Goal: Task Accomplishment & Management: Manage account settings

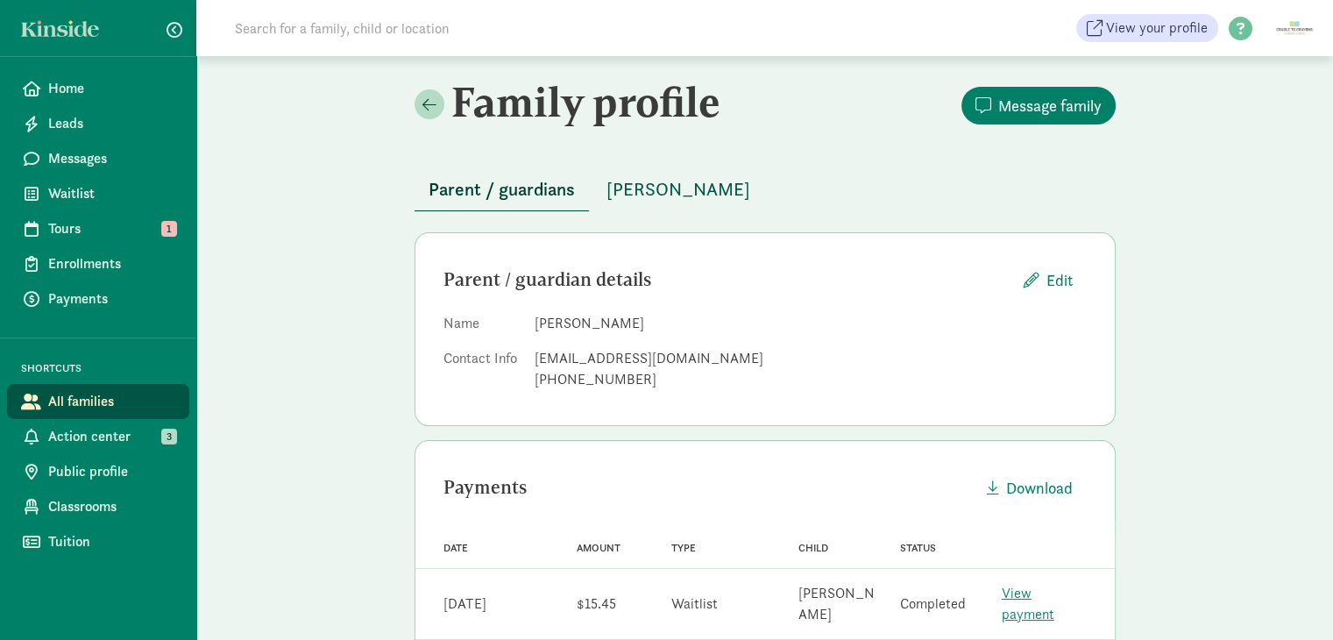
drag, startPoint x: 852, startPoint y: 167, endPoint x: 710, endPoint y: 175, distance: 142.2
click at [845, 167] on div "Parent / guardians [PERSON_NAME]" at bounding box center [765, 179] width 701 height 64
click at [710, 175] on span "[PERSON_NAME]" at bounding box center [679, 189] width 144 height 28
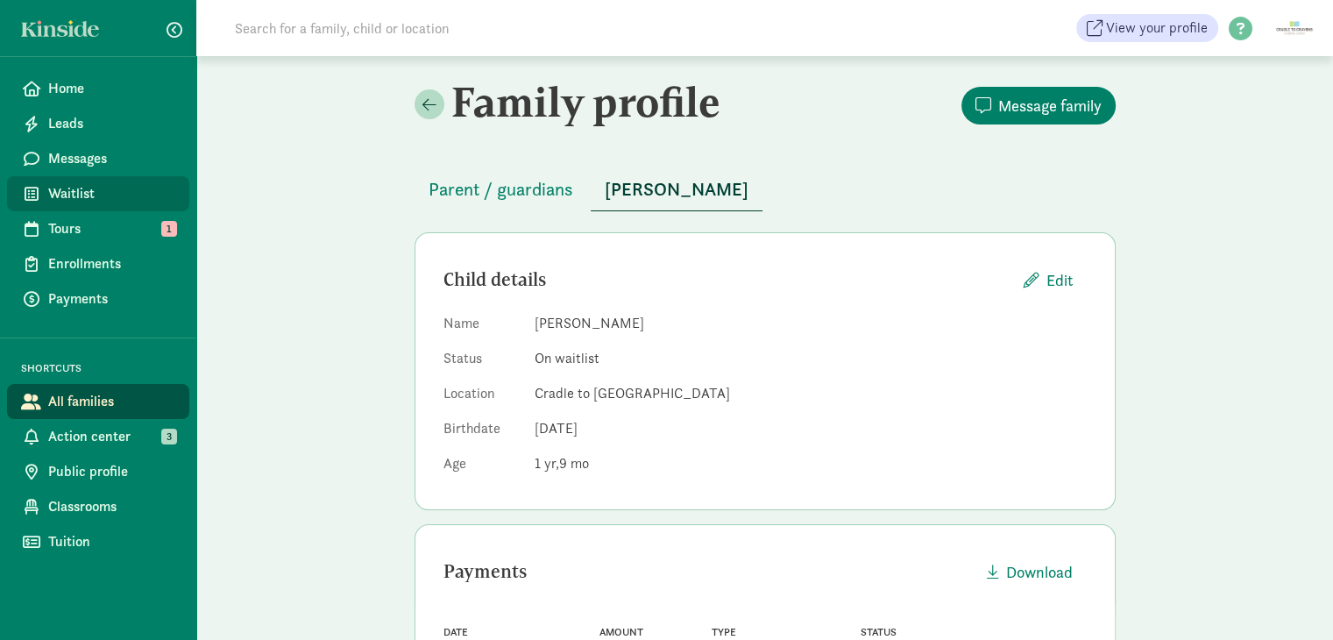
click at [88, 204] on link "Waitlist" at bounding box center [98, 193] width 182 height 35
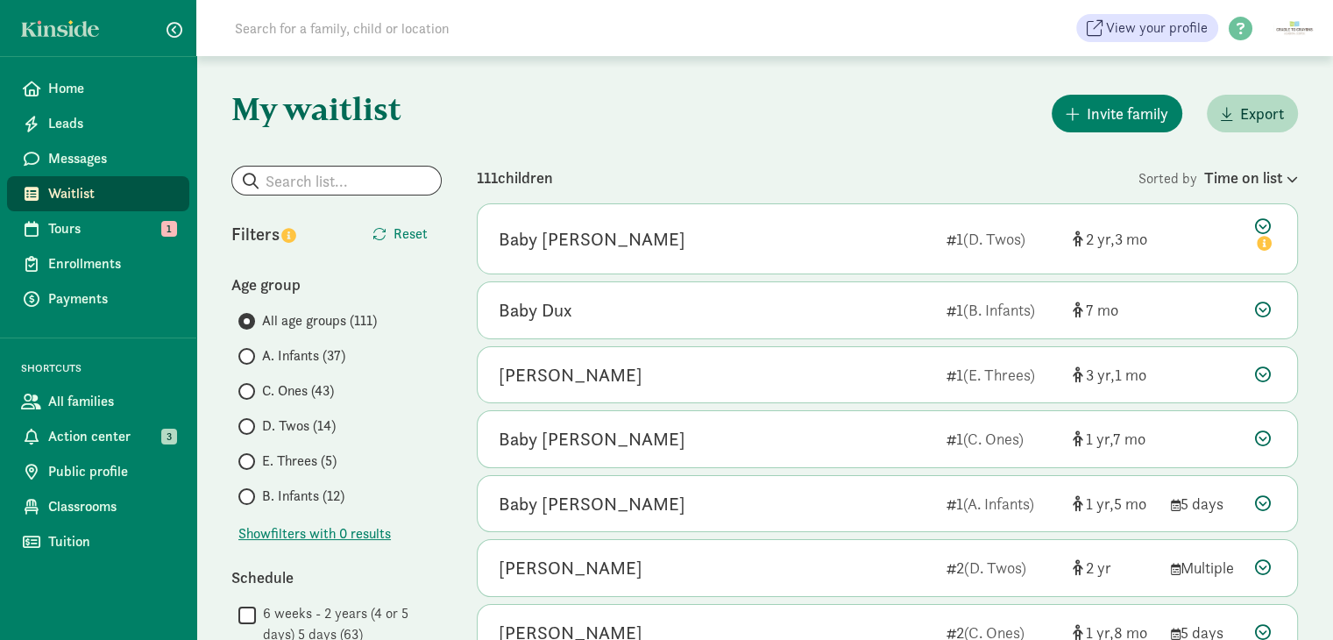
click at [289, 390] on span "C. Ones (43)" at bounding box center [298, 390] width 72 height 21
click at [250, 390] on input "C. Ones (43)" at bounding box center [243, 391] width 11 height 11
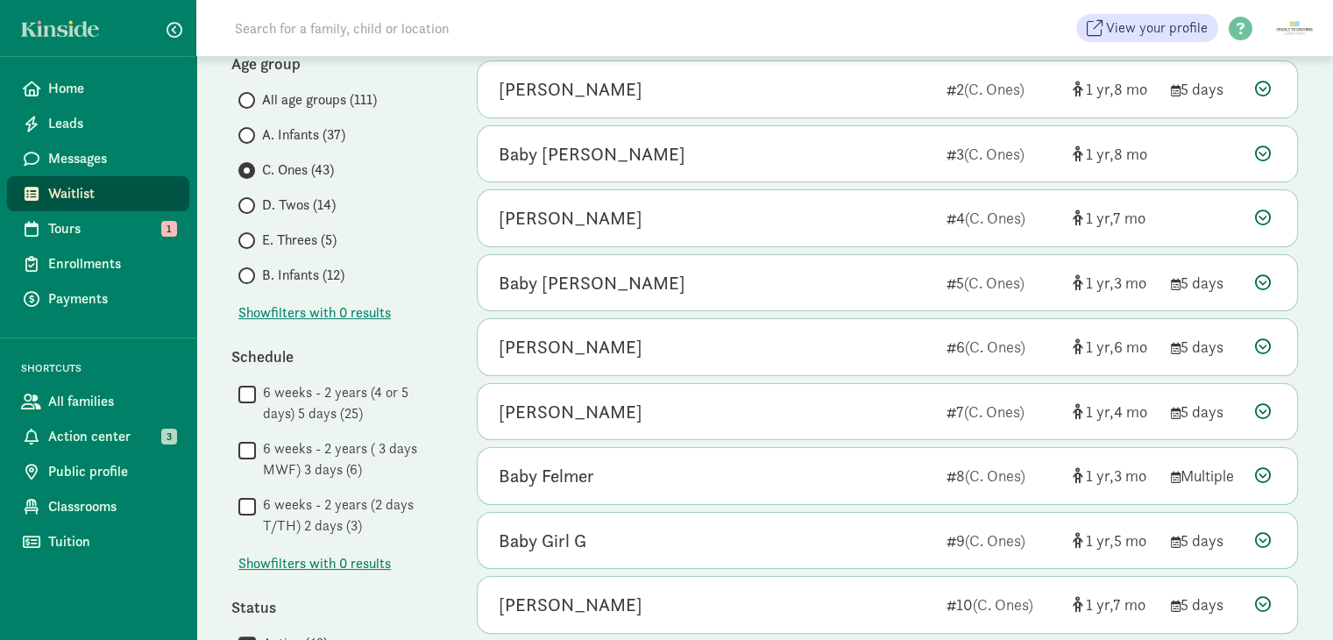
scroll to position [263, 0]
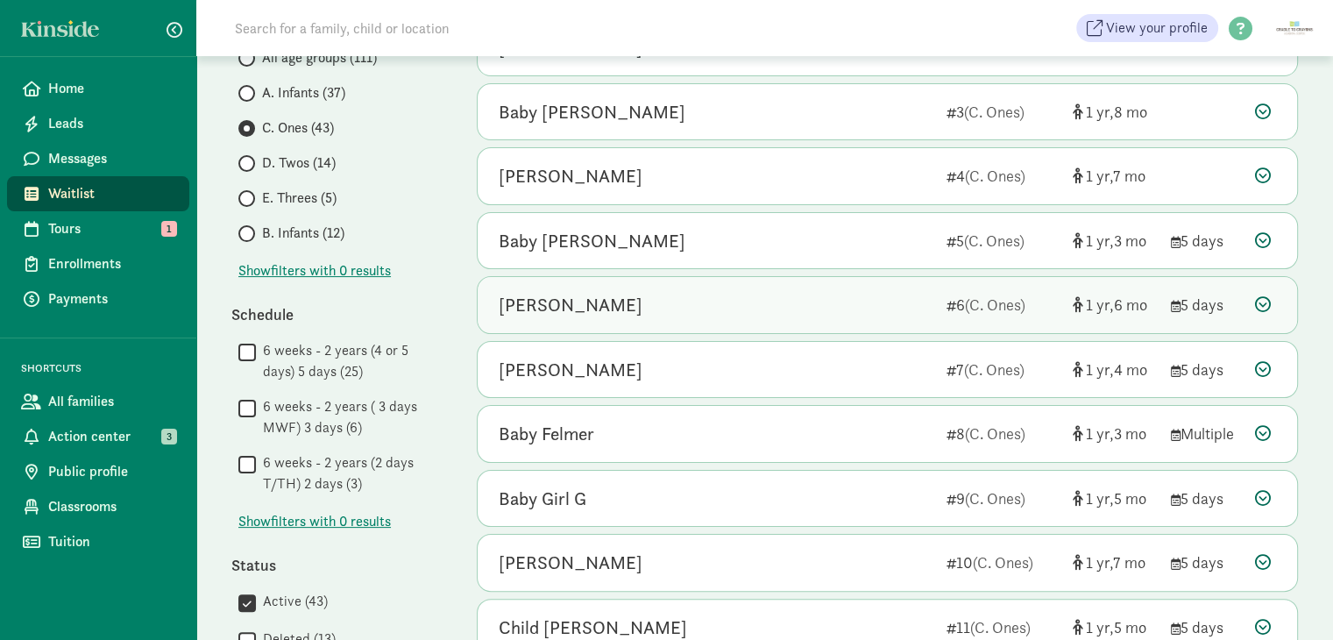
click at [1261, 303] on icon at bounding box center [1263, 304] width 16 height 16
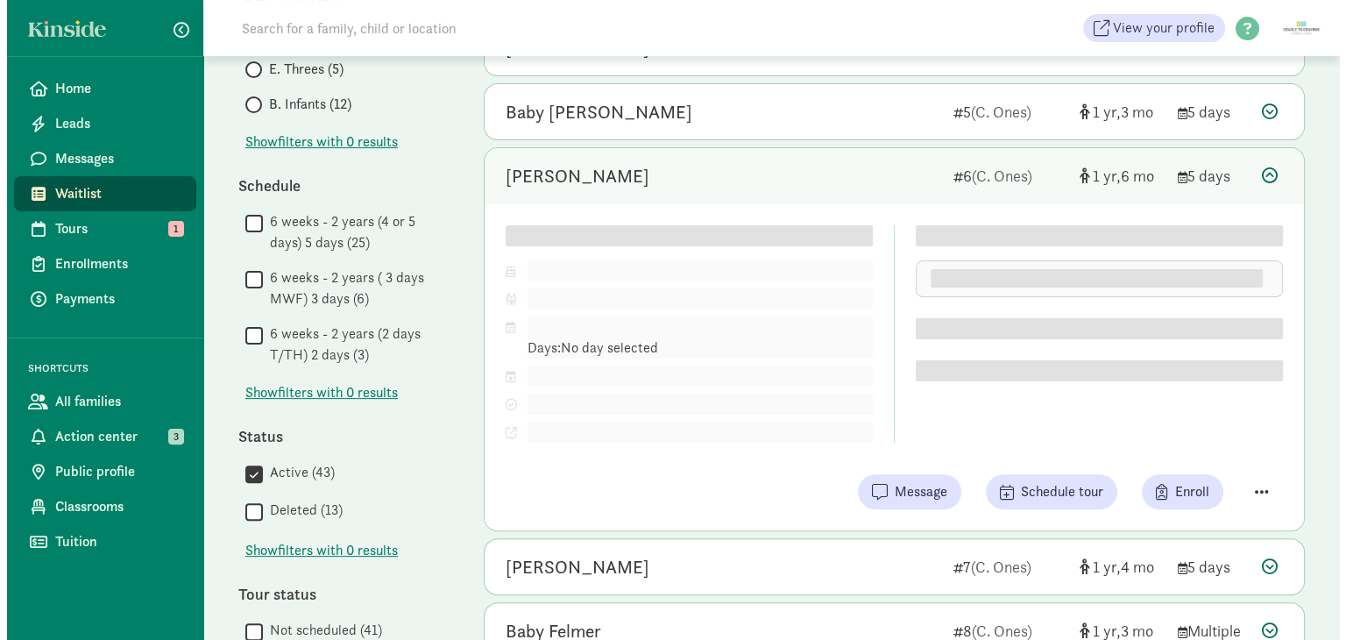
scroll to position [438, 0]
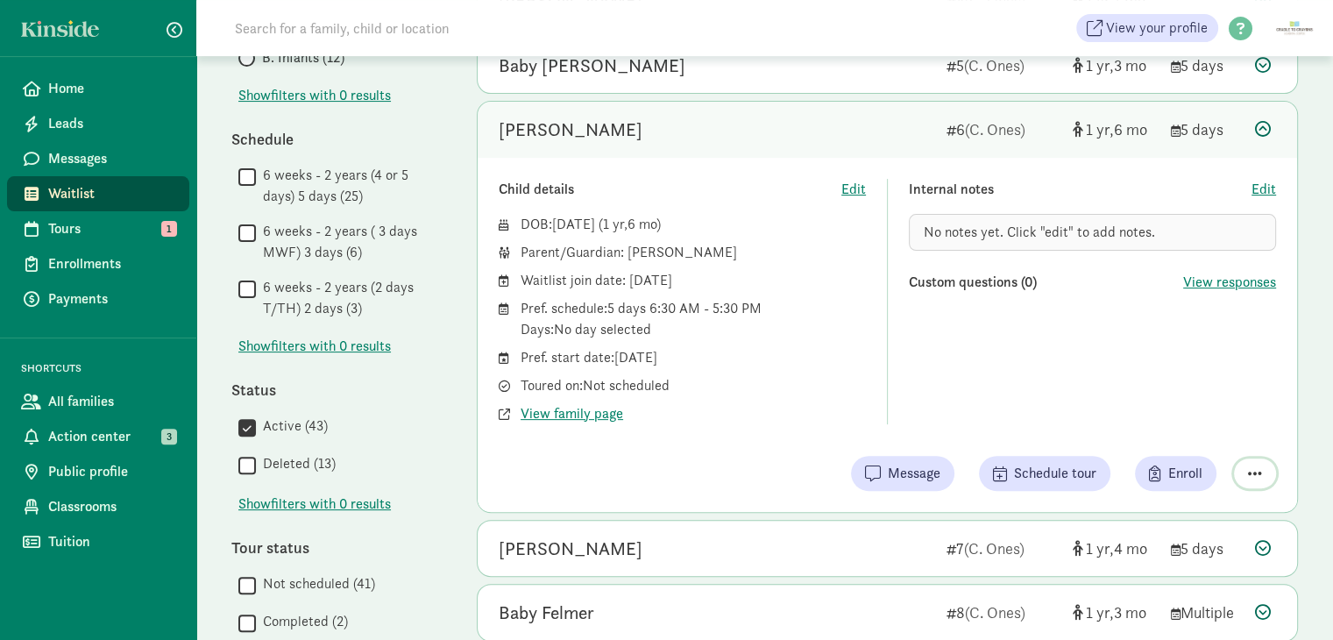
click at [1254, 471] on span "button" at bounding box center [1255, 473] width 14 height 16
click at [1145, 424] on div "Remove from list" at bounding box center [1193, 428] width 136 height 21
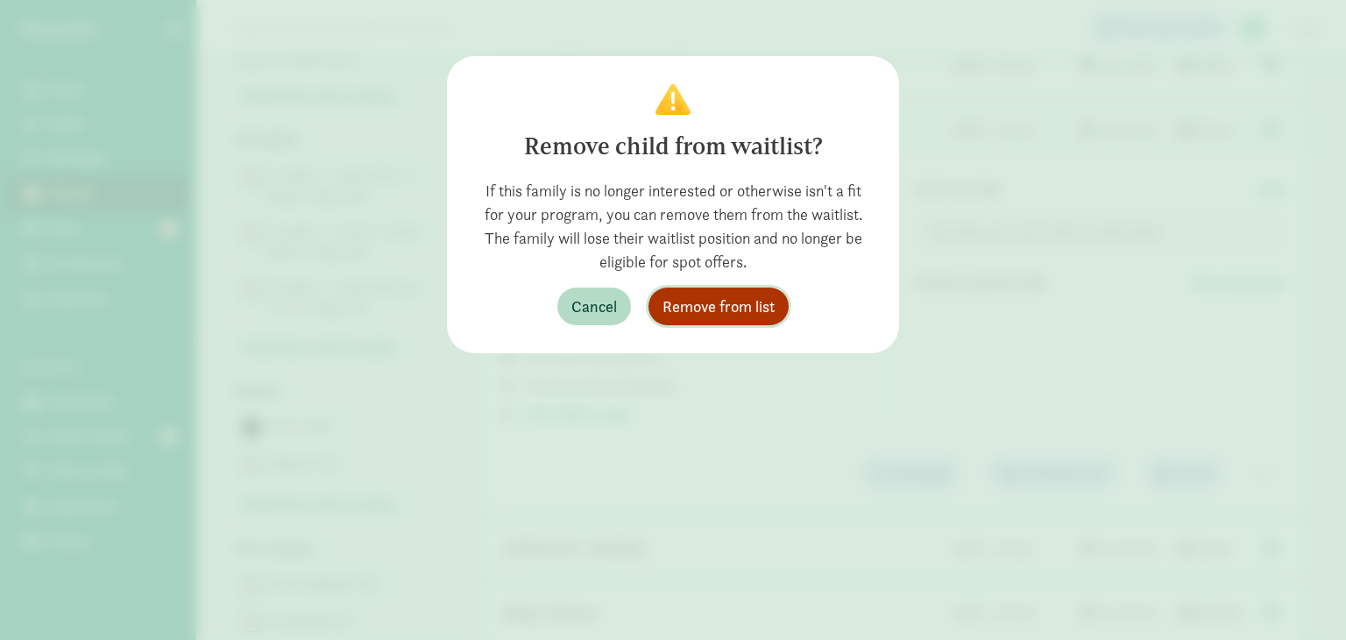
click at [743, 306] on span "Remove from list" at bounding box center [719, 306] width 112 height 24
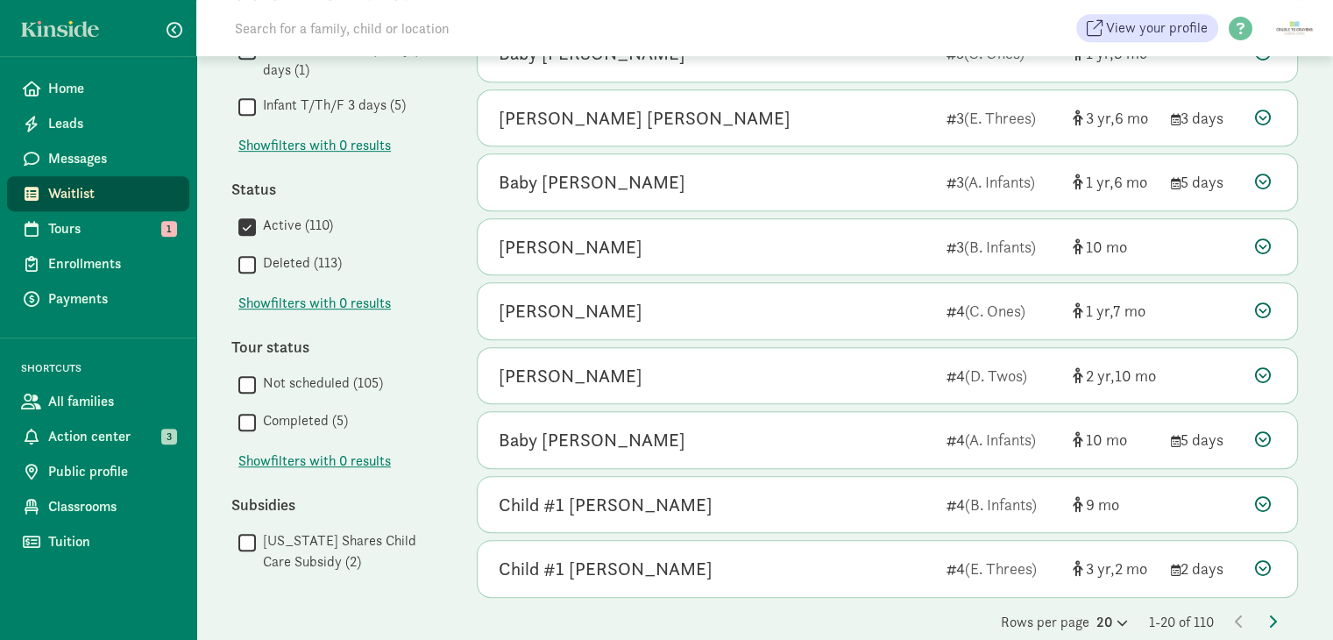
scroll to position [922, 0]
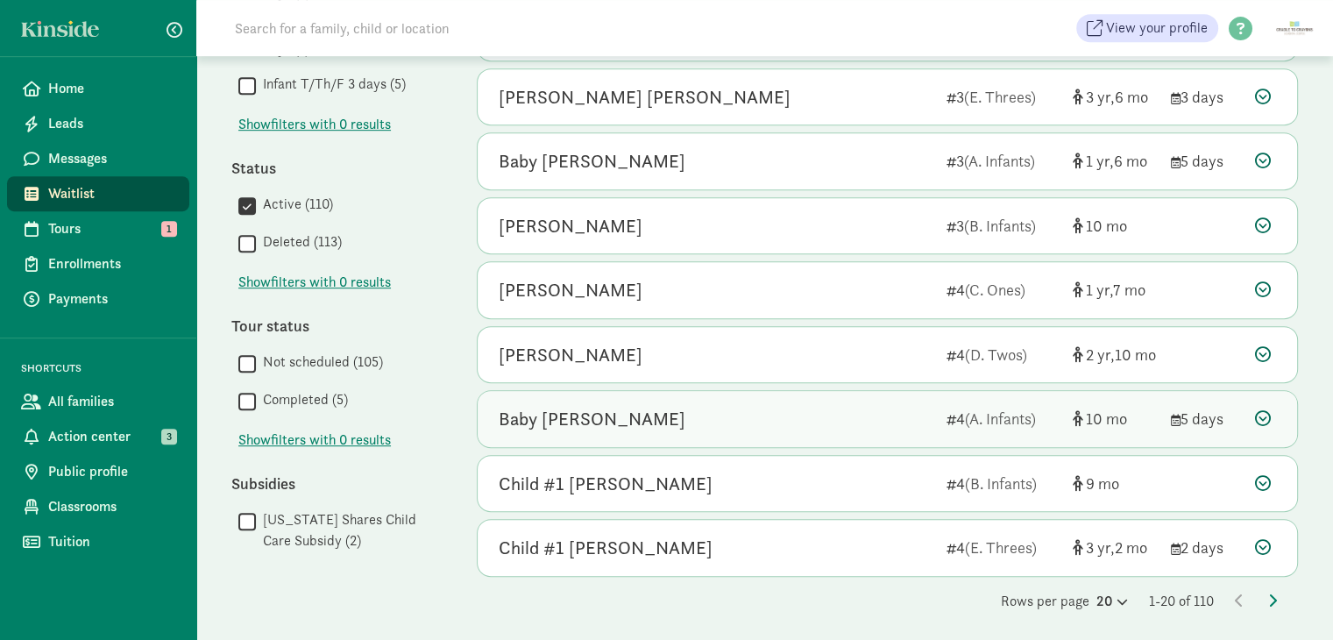
click at [900, 394] on div "Baby [PERSON_NAME] 4 (A. Infants) 10 5 days" at bounding box center [887, 419] width 819 height 56
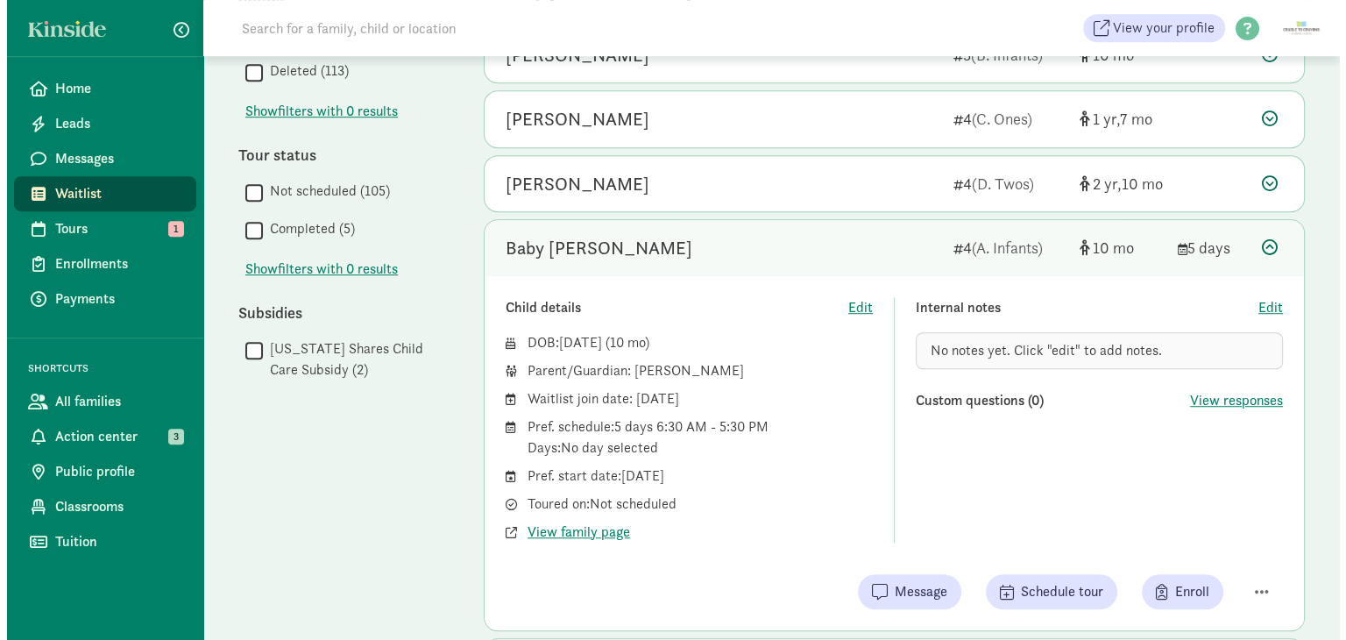
scroll to position [1273, 0]
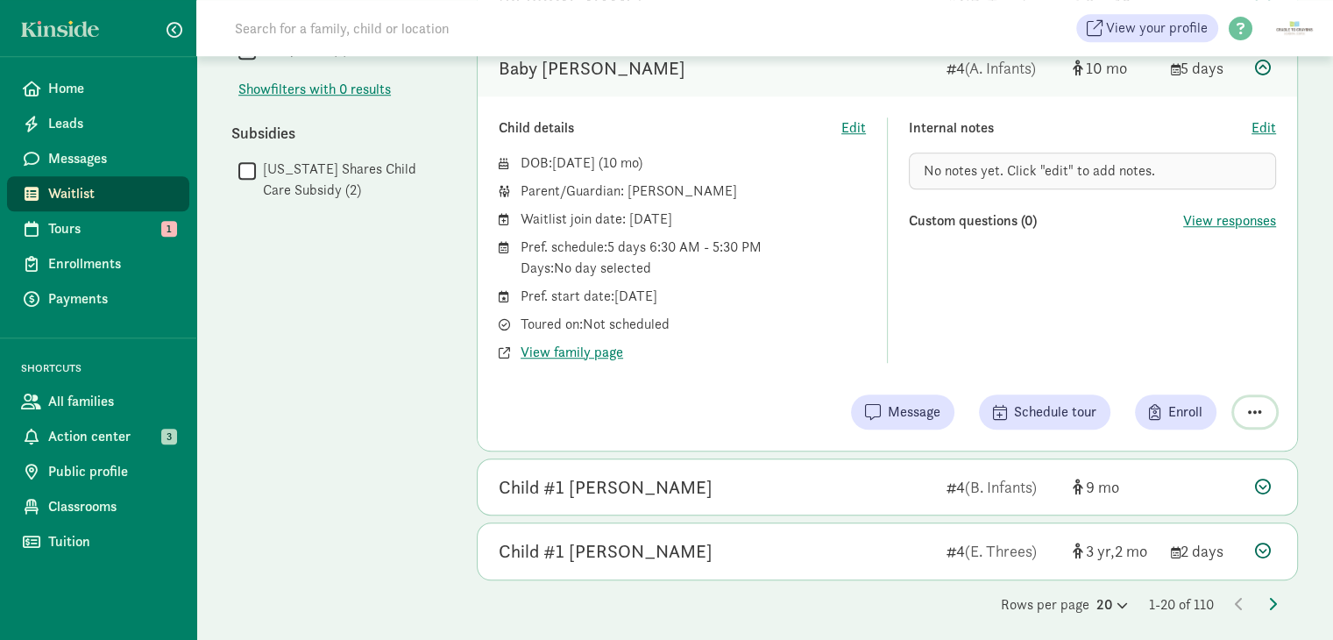
click at [1241, 401] on button "button" at bounding box center [1255, 412] width 42 height 30
click at [1160, 360] on div "Remove from list" at bounding box center [1193, 367] width 136 height 21
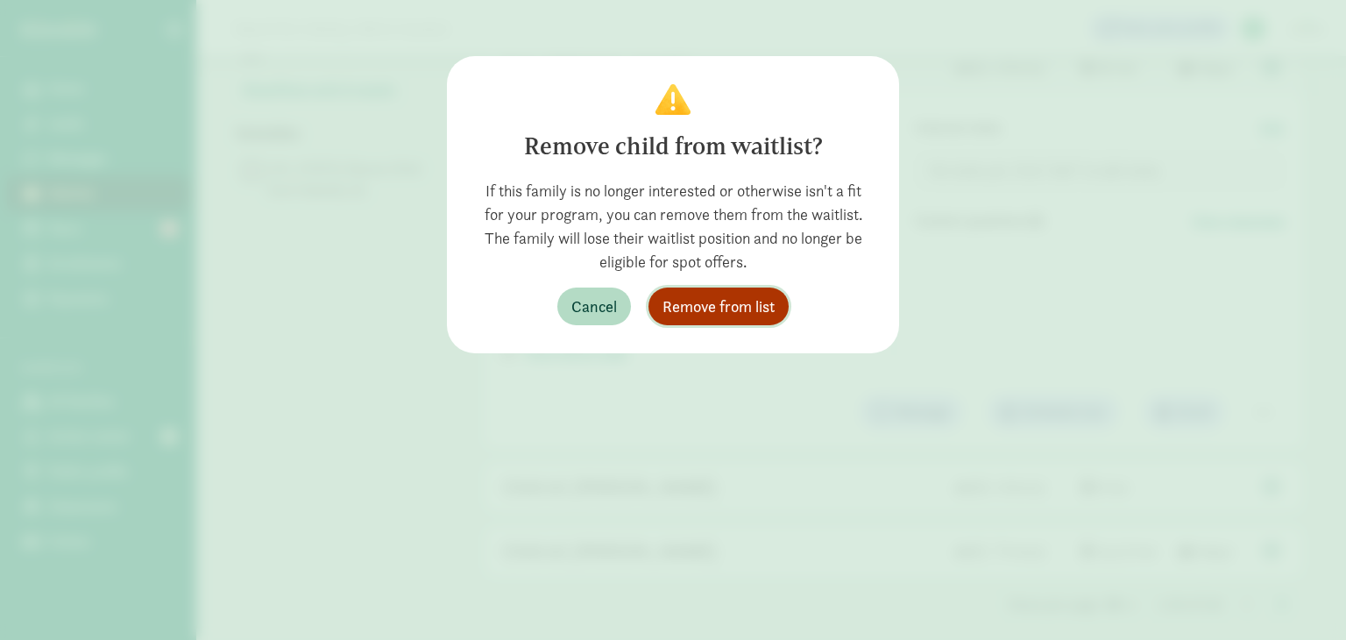
click at [708, 302] on span "Remove from list" at bounding box center [719, 306] width 112 height 24
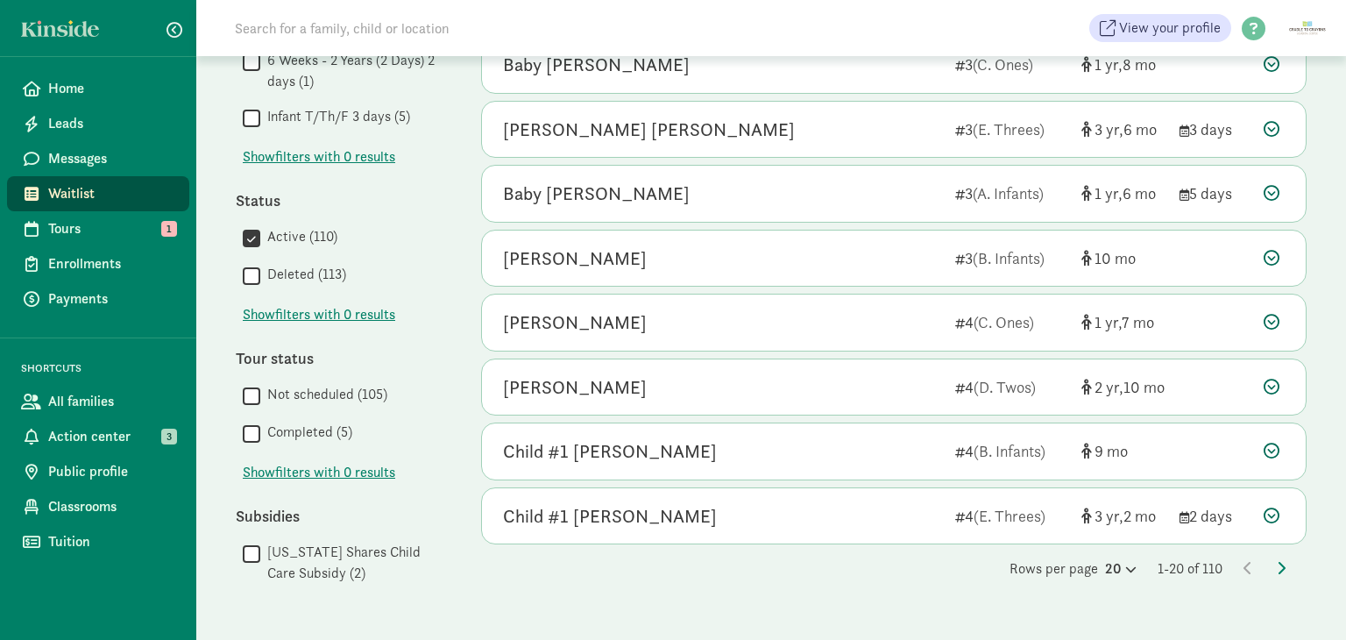
scroll to position [890, 0]
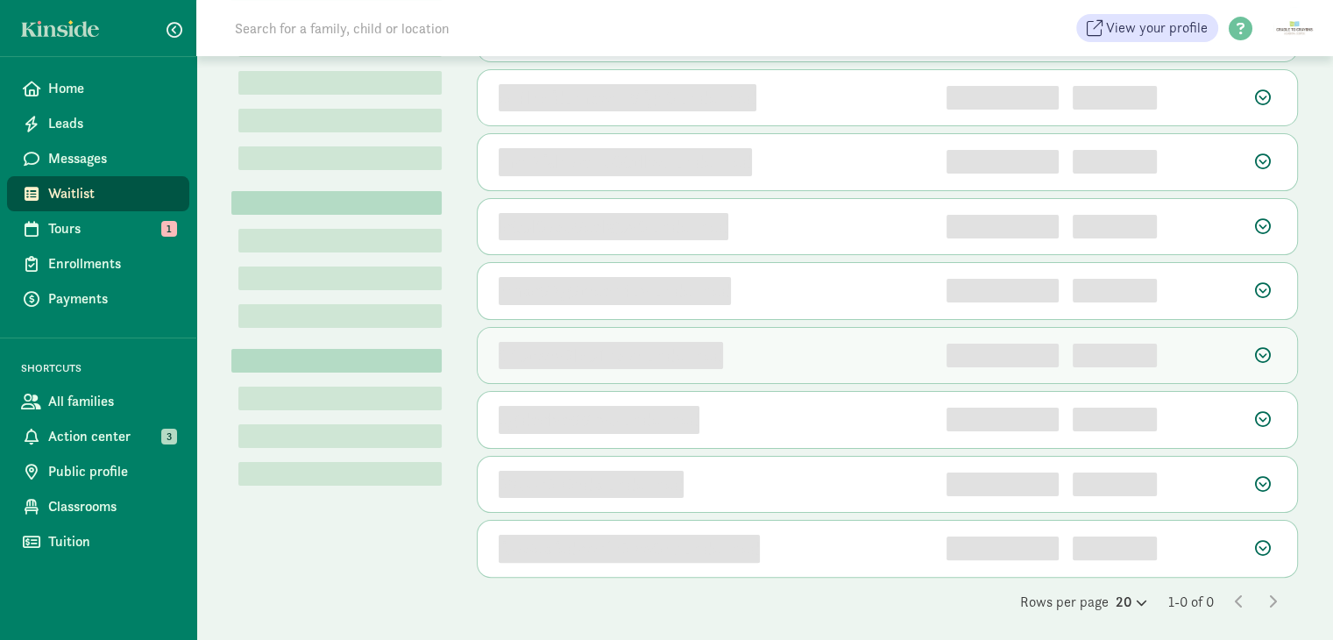
scroll to position [281, 0]
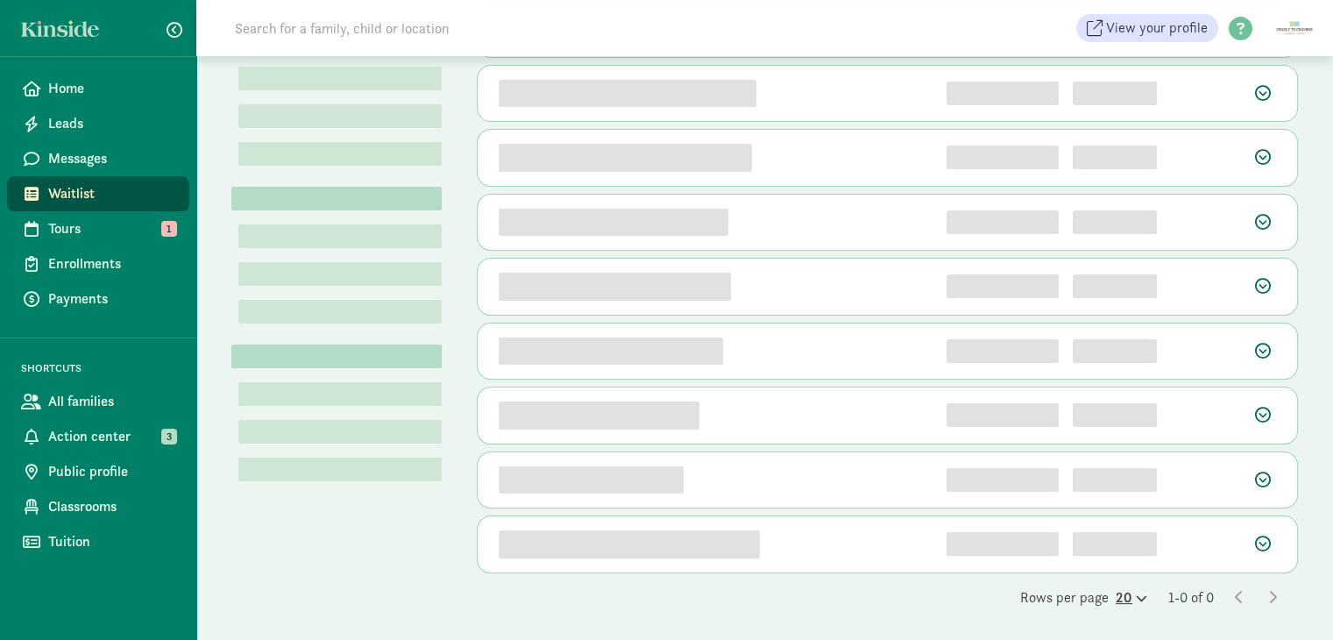
click at [1132, 593] on icon at bounding box center [1139, 597] width 15 height 11
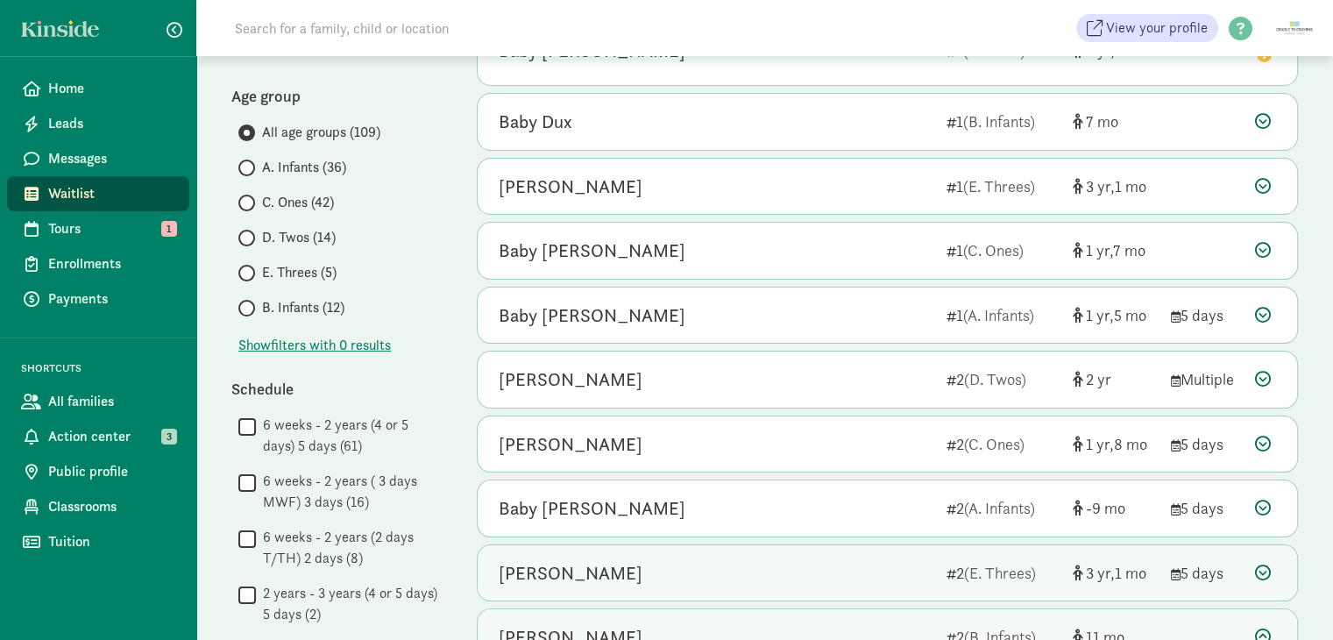
scroll to position [0, 0]
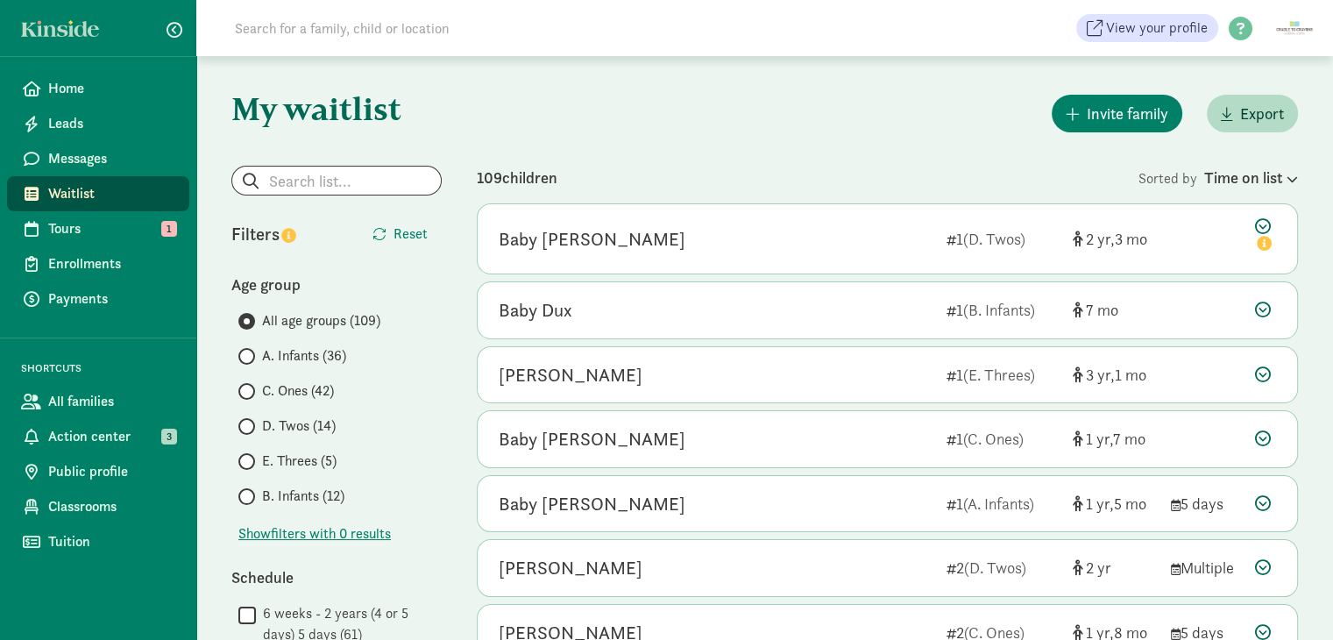
click at [249, 394] on label "C. Ones (42)" at bounding box center [339, 390] width 203 height 21
click at [247, 389] on input "C. Ones (42)" at bounding box center [243, 391] width 11 height 11
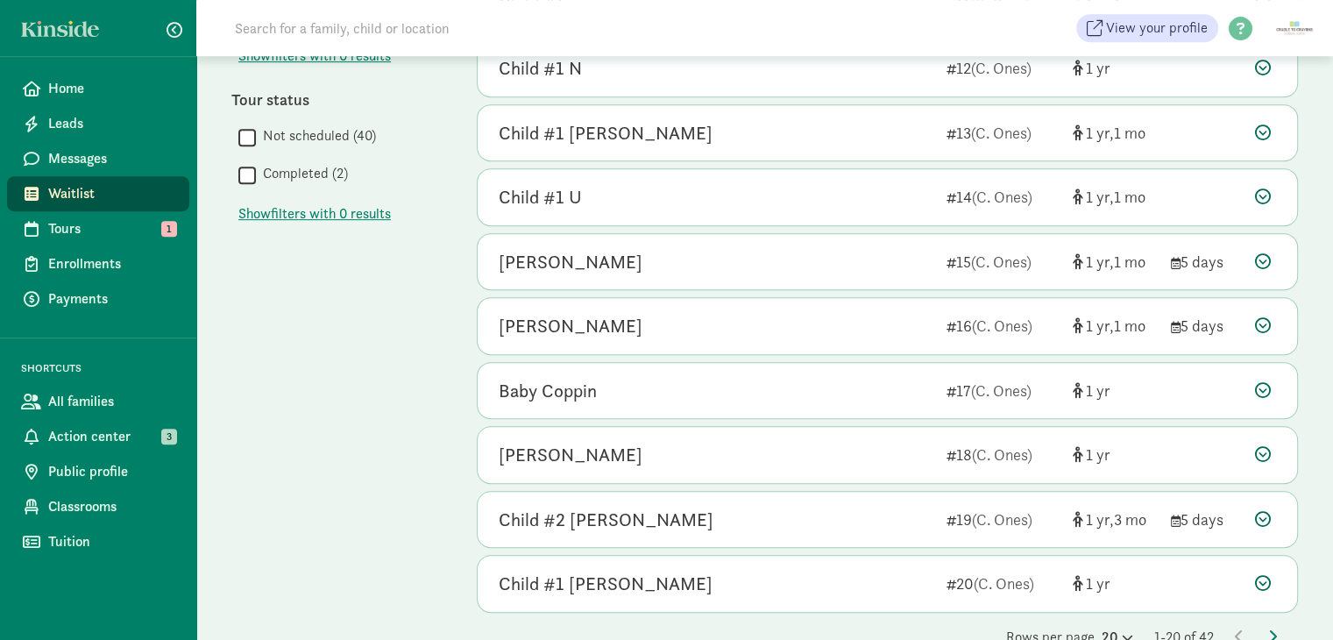
scroll to position [922, 0]
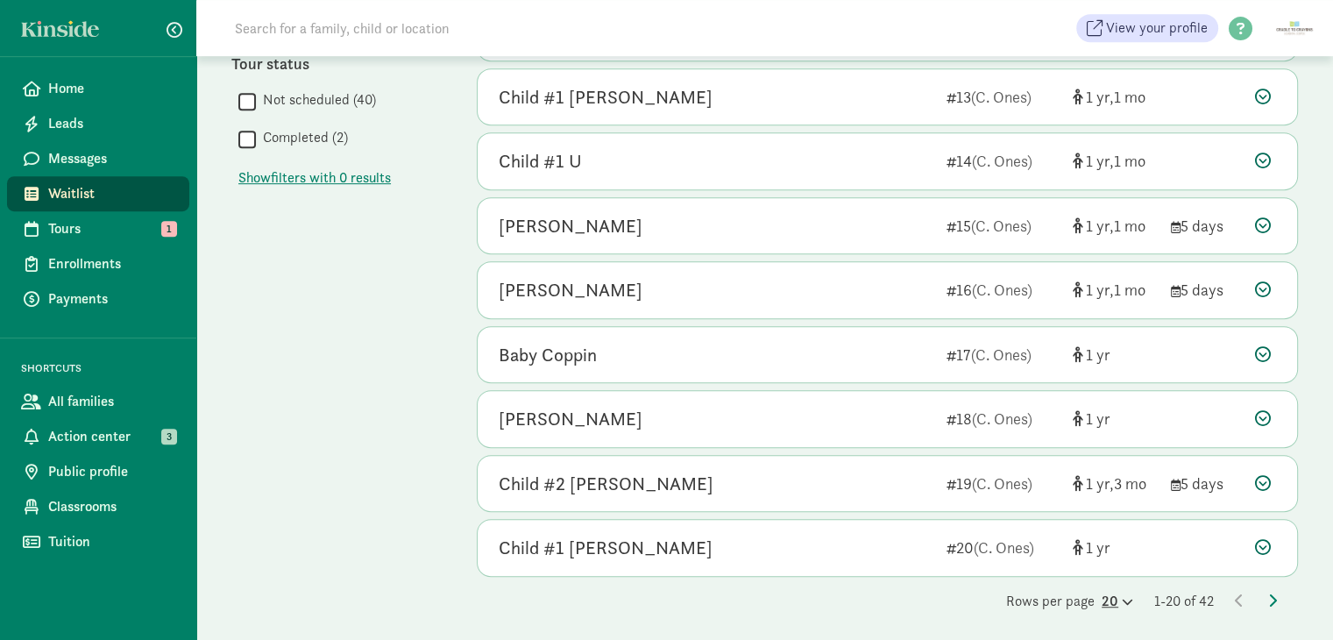
click at [1118, 597] on icon at bounding box center [1125, 601] width 15 height 11
click at [1034, 577] on div "50" at bounding box center [1074, 587] width 83 height 21
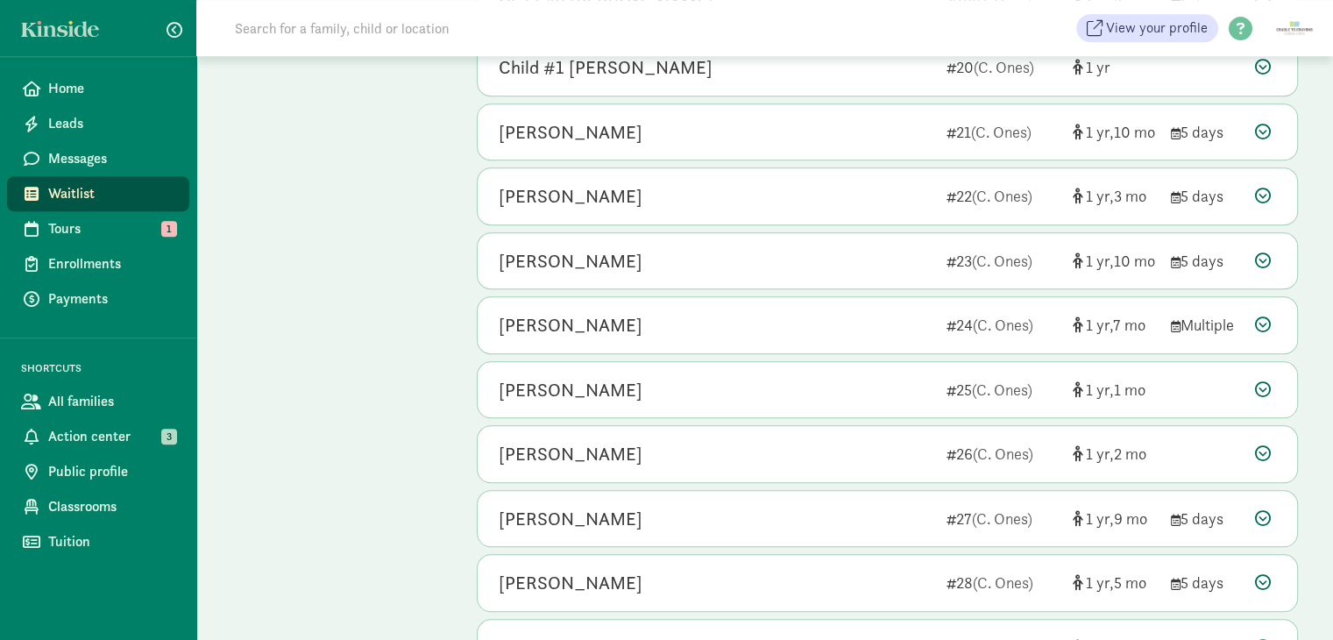
scroll to position [1490, 0]
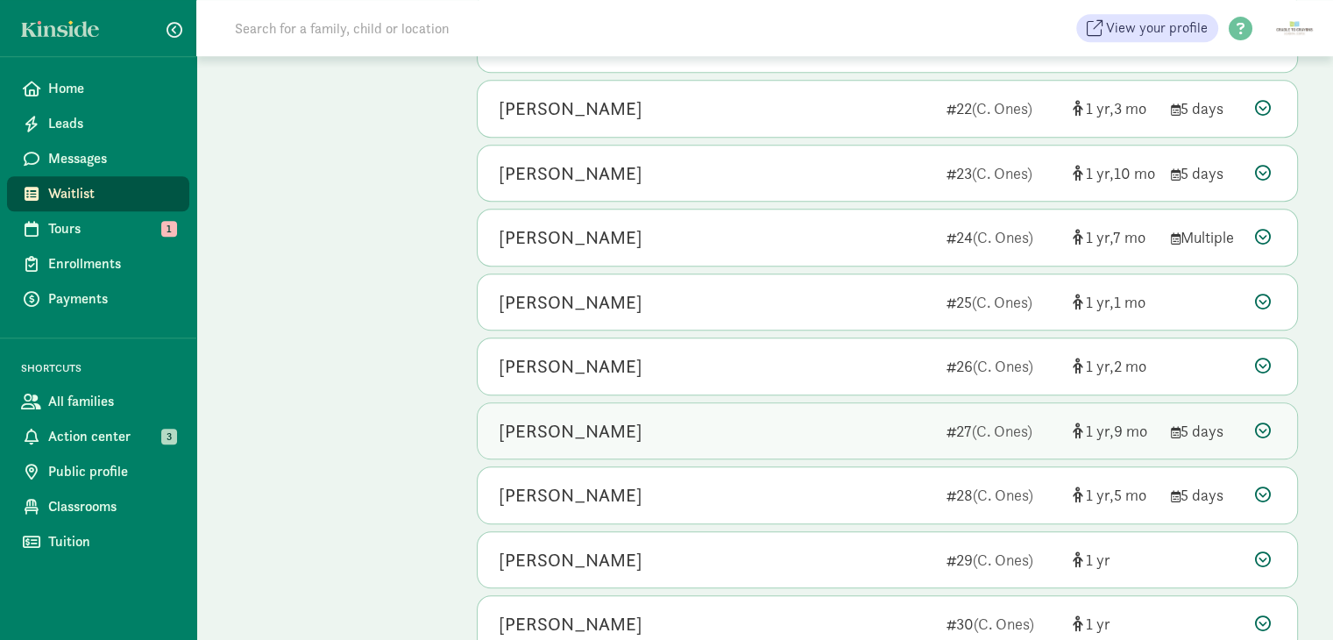
click at [1256, 422] on icon at bounding box center [1263, 430] width 16 height 16
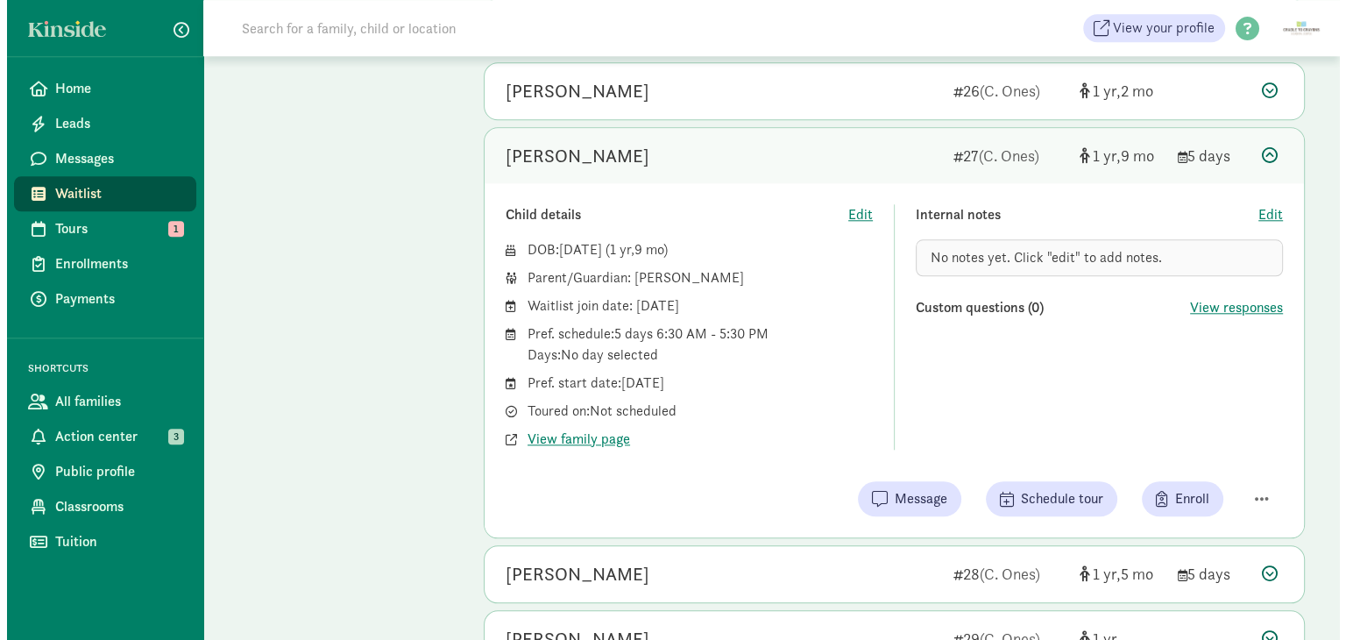
scroll to position [1841, 0]
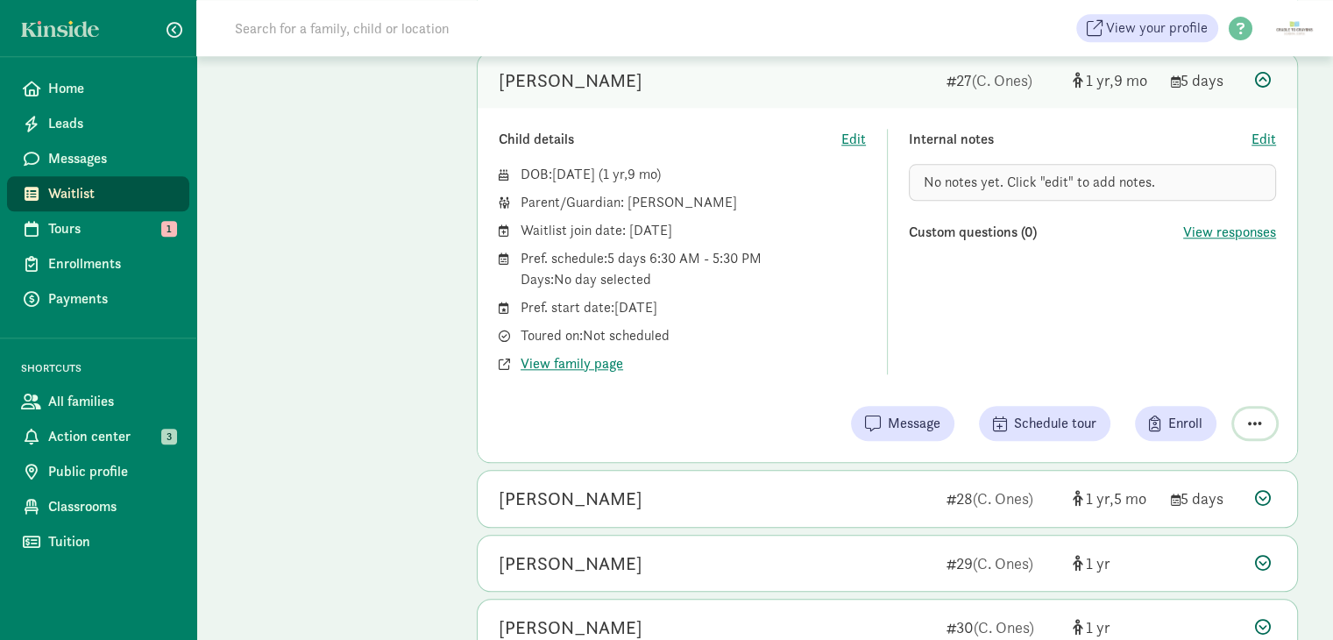
click at [1249, 418] on span "button" at bounding box center [1255, 423] width 14 height 16
click at [1185, 372] on div "Remove from list" at bounding box center [1193, 378] width 136 height 21
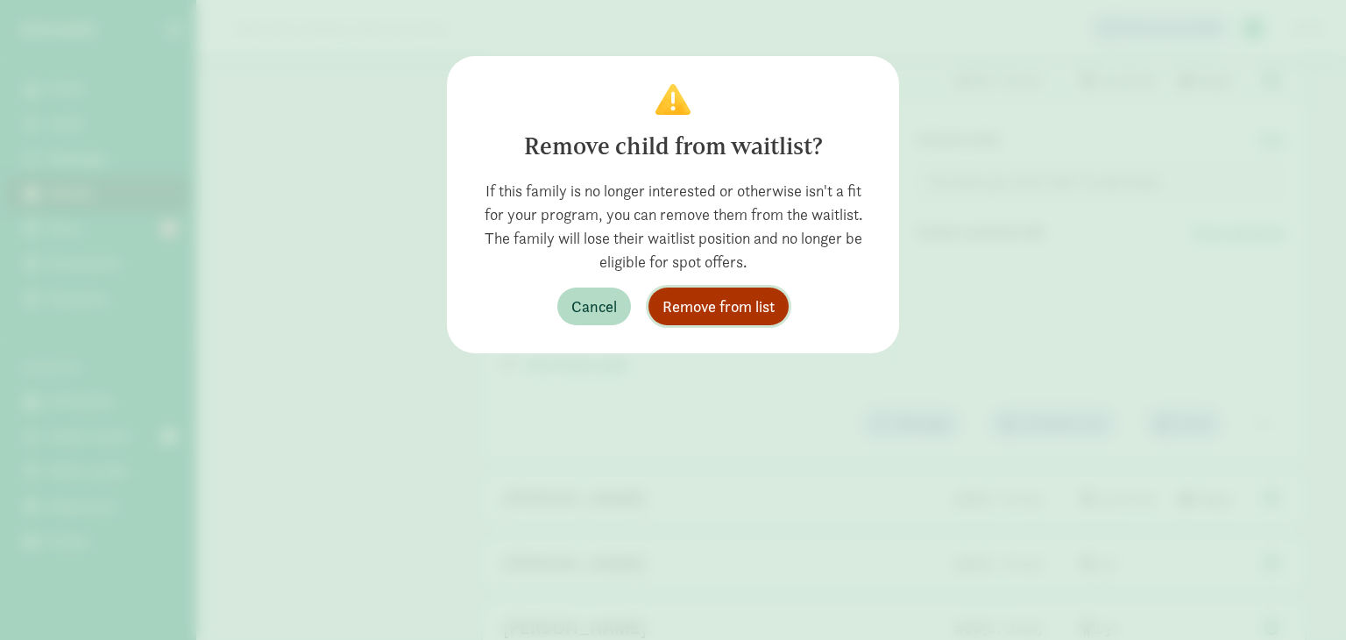
click at [713, 309] on span "Remove from list" at bounding box center [719, 306] width 112 height 24
